Goal: Navigation & Orientation: Go to known website

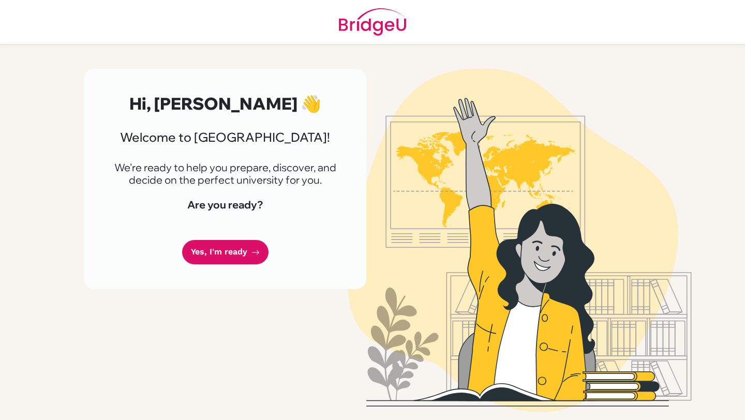
click at [236, 257] on link "Yes, I'm ready" at bounding box center [225, 252] width 86 height 24
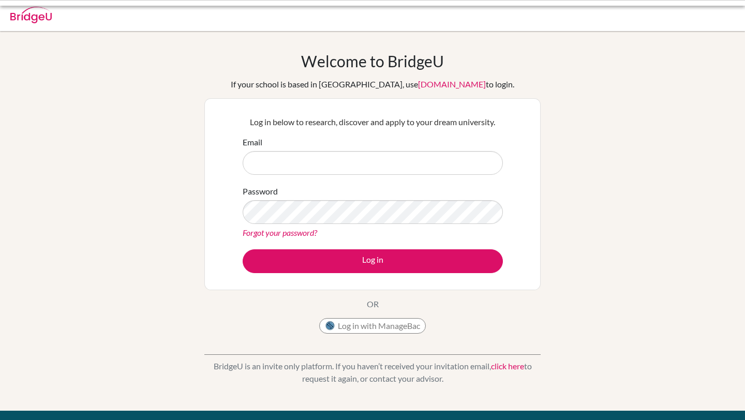
click at [237, 255] on div "Log in below to research, discover and apply to your dream university. Email Pa…" at bounding box center [372, 194] width 273 height 170
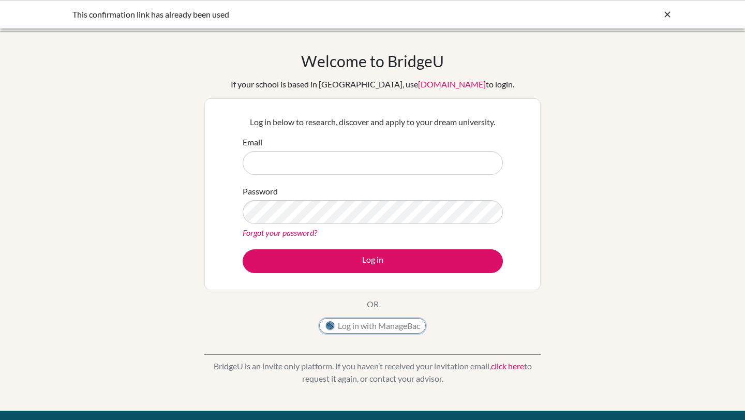
click at [355, 323] on button "Log in with ManageBac" at bounding box center [372, 326] width 107 height 16
click at [356, 327] on button "Log in with ManageBac" at bounding box center [372, 326] width 107 height 16
type input "[EMAIL_ADDRESS][DOMAIN_NAME]"
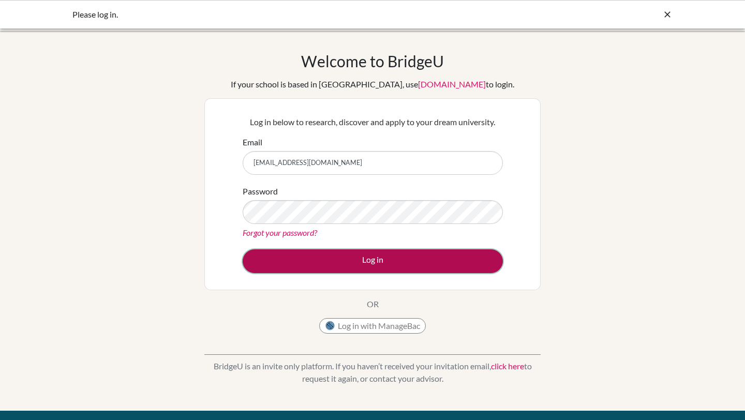
click at [348, 270] on button "Log in" at bounding box center [373, 261] width 260 height 24
